Goal: Task Accomplishment & Management: Manage account settings

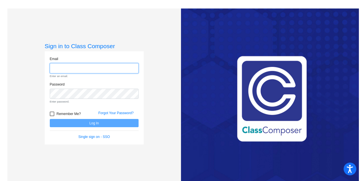
type input "jsosa@ncmcs.org"
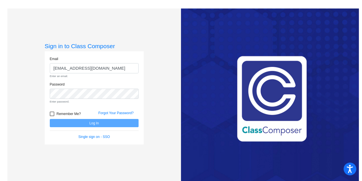
click at [51, 115] on form "Email jsosa@ncmcs.org Enter an email. Password Enter password. Remember Me? For…" at bounding box center [94, 97] width 89 height 83
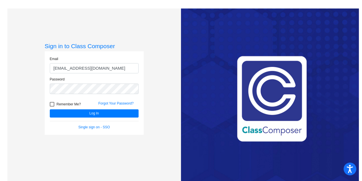
click at [53, 106] on div at bounding box center [52, 104] width 5 height 5
click at [52, 106] on input "Remember Me?" at bounding box center [52, 106] width 0 height 0
checkbox input "true"
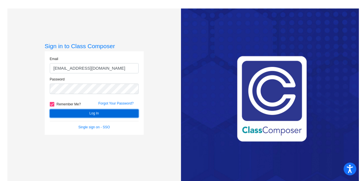
click at [78, 114] on button "Log In" at bounding box center [94, 113] width 89 height 8
click at [94, 113] on button "Log In" at bounding box center [94, 113] width 89 height 8
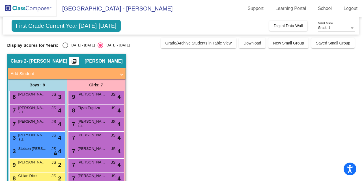
click at [65, 45] on div "Select an option" at bounding box center [66, 45] width 6 height 6
click at [65, 48] on input "[DATE] - [DATE]" at bounding box center [65, 48] width 0 height 0
radio input "true"
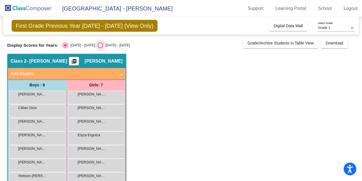
click at [98, 47] on div "Select an option" at bounding box center [101, 45] width 6 height 6
click at [100, 48] on input "[DATE] - [DATE]" at bounding box center [100, 48] width 0 height 0
radio input "true"
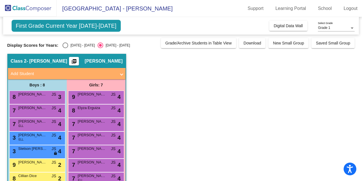
click at [334, 28] on div "Grade 1" at bounding box center [334, 28] width 32 height 4
click at [334, 28] on span "Grade 1" at bounding box center [336, 28] width 37 height 10
click at [80, 27] on span "First Grade Current Year [DATE]-[DATE]" at bounding box center [66, 26] width 109 height 12
click at [38, 9] on img at bounding box center [28, 8] width 57 height 17
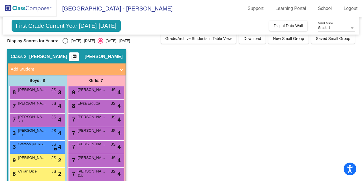
scroll to position [3, 0]
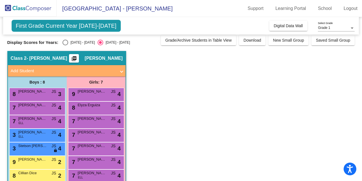
click at [121, 70] on span at bounding box center [122, 71] width 2 height 7
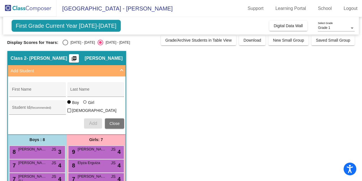
click at [121, 70] on span at bounding box center [122, 71] width 2 height 7
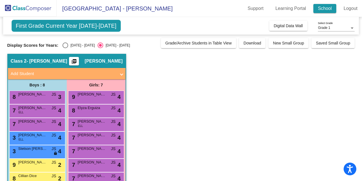
click at [323, 6] on link "School" at bounding box center [325, 8] width 23 height 9
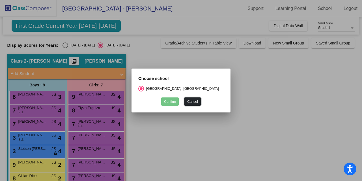
click at [193, 102] on button "Cancel" at bounding box center [193, 101] width 16 height 8
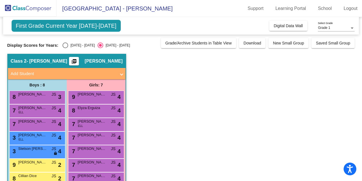
click at [59, 10] on span "[GEOGRAPHIC_DATA] - [PERSON_NAME]" at bounding box center [115, 8] width 116 height 9
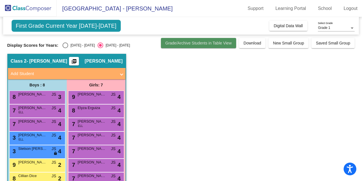
click at [197, 45] on button "Grade/Archive Students in Table View" at bounding box center [199, 43] width 76 height 10
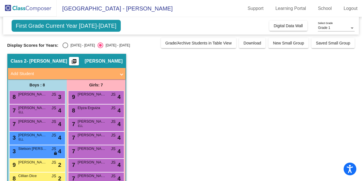
click at [78, 61] on mat-icon "picture_as_pdf" at bounding box center [74, 63] width 7 height 8
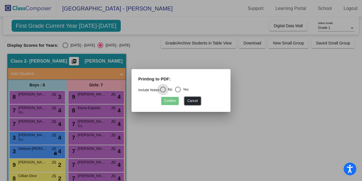
click at [197, 103] on button "Cancel" at bounding box center [193, 101] width 16 height 8
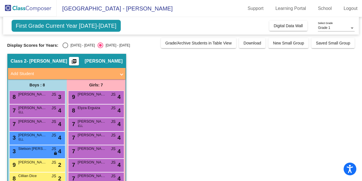
click at [65, 13] on mat-toolbar "McDeeds Creek Elementary - Jessica Support Learning Portal School Logout" at bounding box center [181, 8] width 362 height 17
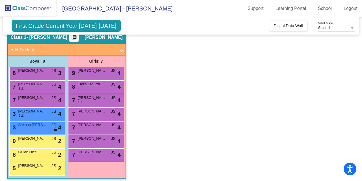
scroll to position [27, 0]
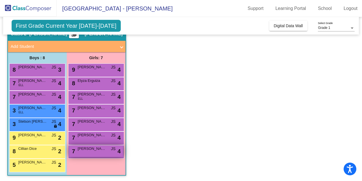
click at [102, 150] on span "[PERSON_NAME] [PERSON_NAME]" at bounding box center [92, 149] width 28 height 6
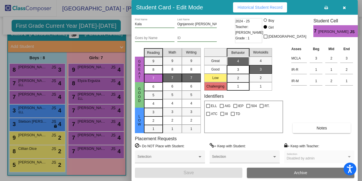
click at [345, 7] on icon "button" at bounding box center [344, 8] width 3 height 4
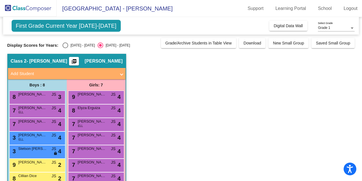
click at [31, 9] on img at bounding box center [28, 8] width 57 height 17
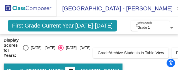
click at [4, 15] on img at bounding box center [28, 8] width 57 height 17
click at [2, 27] on div "First Grade Current Year 2024-2025 Add, Move, or Retain Students Off On Incomin…" at bounding box center [88, 26] width 179 height 18
